Goal: Task Accomplishment & Management: Manage account settings

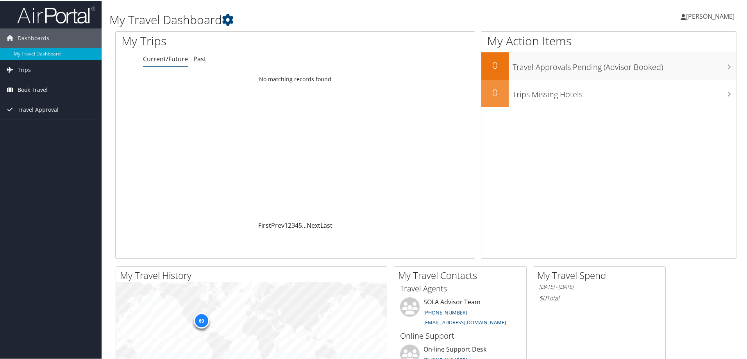
click at [18, 85] on span "Book Travel" at bounding box center [33, 89] width 30 height 20
click at [30, 114] on link "Book/Manage Online Trips" at bounding box center [51, 117] width 102 height 12
click at [39, 110] on span "Travel Approval" at bounding box center [38, 109] width 41 height 20
click at [36, 161] on link "Approvals (Beta)" at bounding box center [51, 160] width 102 height 12
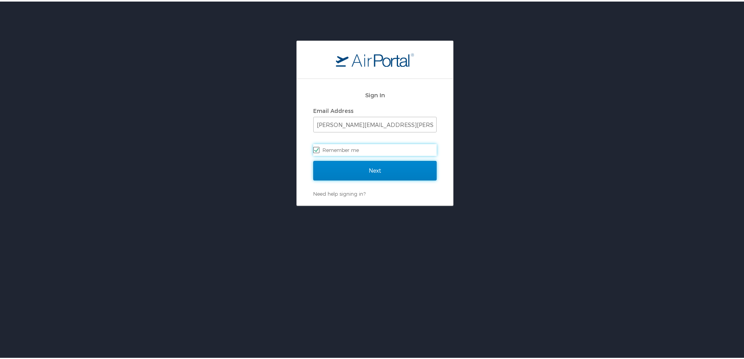
click at [373, 177] on input "Next" at bounding box center [374, 169] width 123 height 20
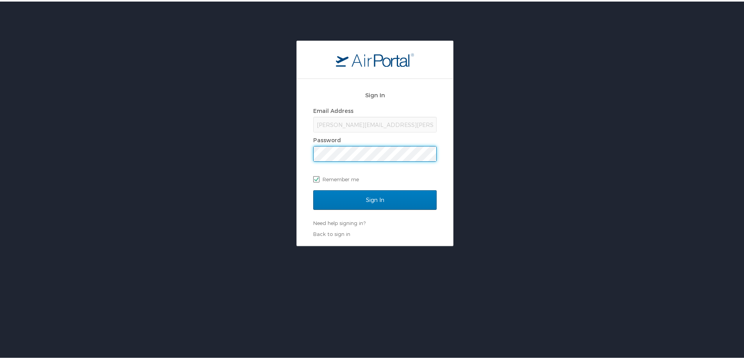
click at [313, 189] on input "Sign In" at bounding box center [374, 199] width 123 height 20
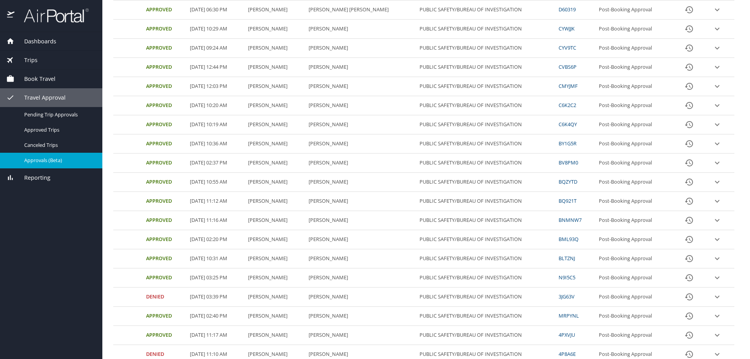
scroll to position [247, 0]
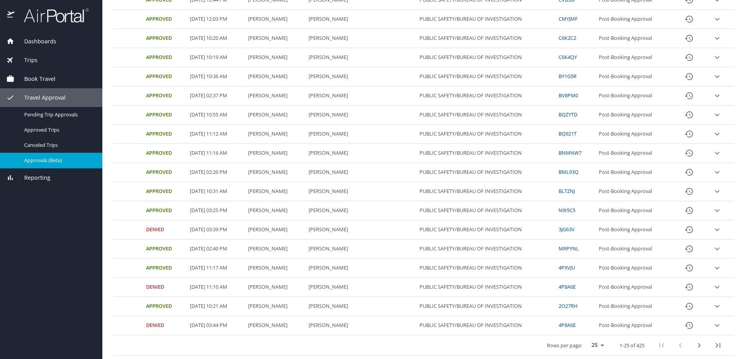
click at [715, 347] on icon "last page" at bounding box center [717, 344] width 9 height 9
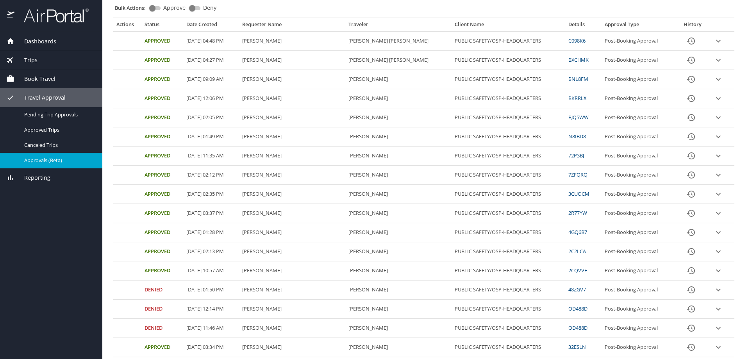
scroll to position [0, 0]
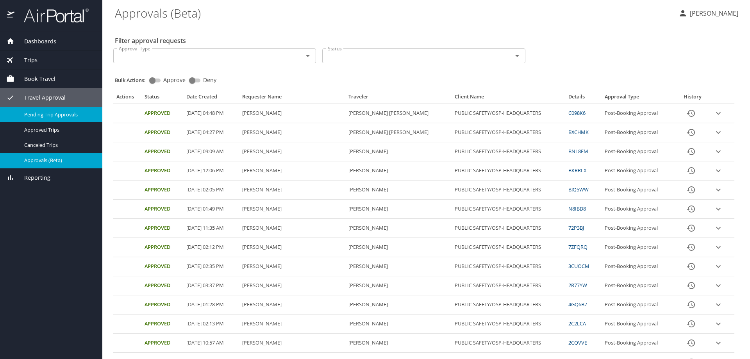
click at [45, 114] on span "Pending Trip Approvals" at bounding box center [58, 114] width 69 height 7
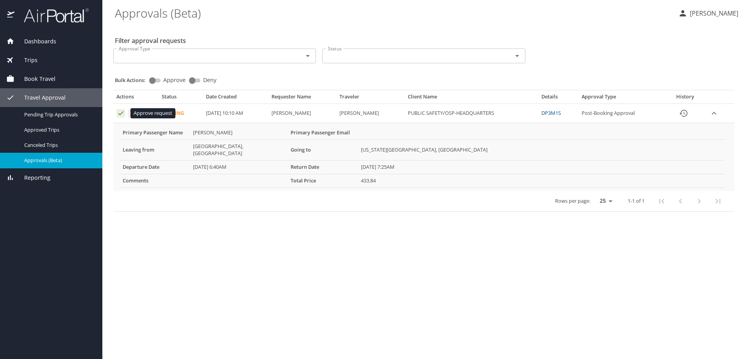
click at [119, 113] on icon "Approval table" at bounding box center [120, 112] width 7 height 7
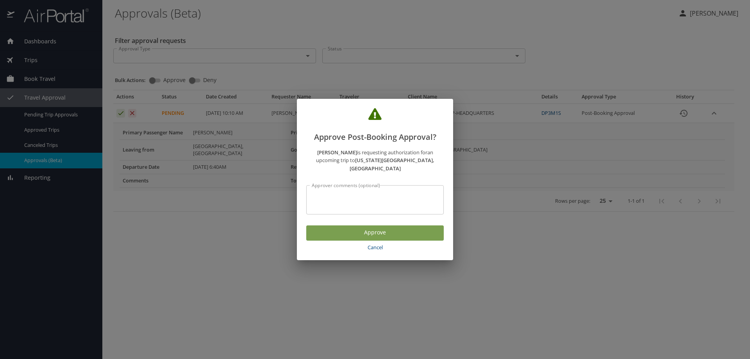
click at [381, 228] on span "Approve" at bounding box center [374, 233] width 125 height 10
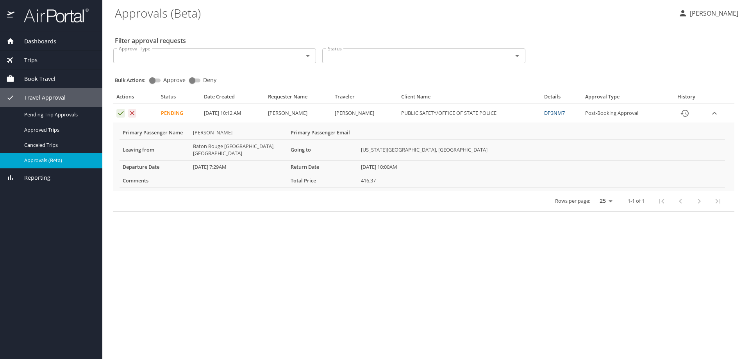
drag, startPoint x: 382, startPoint y: 182, endPoint x: 353, endPoint y: 239, distance: 64.6
click at [353, 239] on main "Approvals (Beta) [PERSON_NAME] Filter approval requests Approval Type Approval …" at bounding box center [425, 179] width 647 height 359
click at [120, 112] on icon "Approval table" at bounding box center [120, 112] width 7 height 7
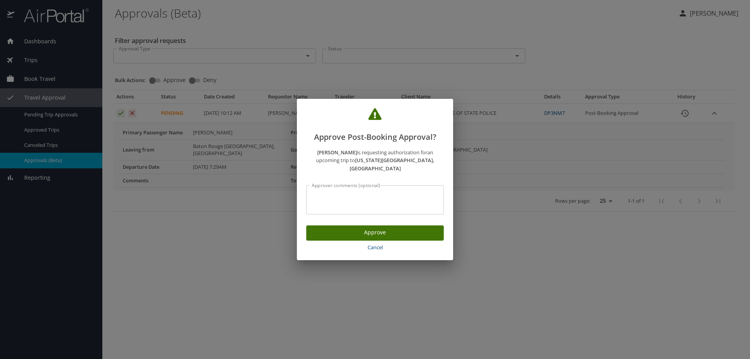
click at [374, 228] on span "Approve" at bounding box center [374, 233] width 125 height 10
